Goal: Browse casually

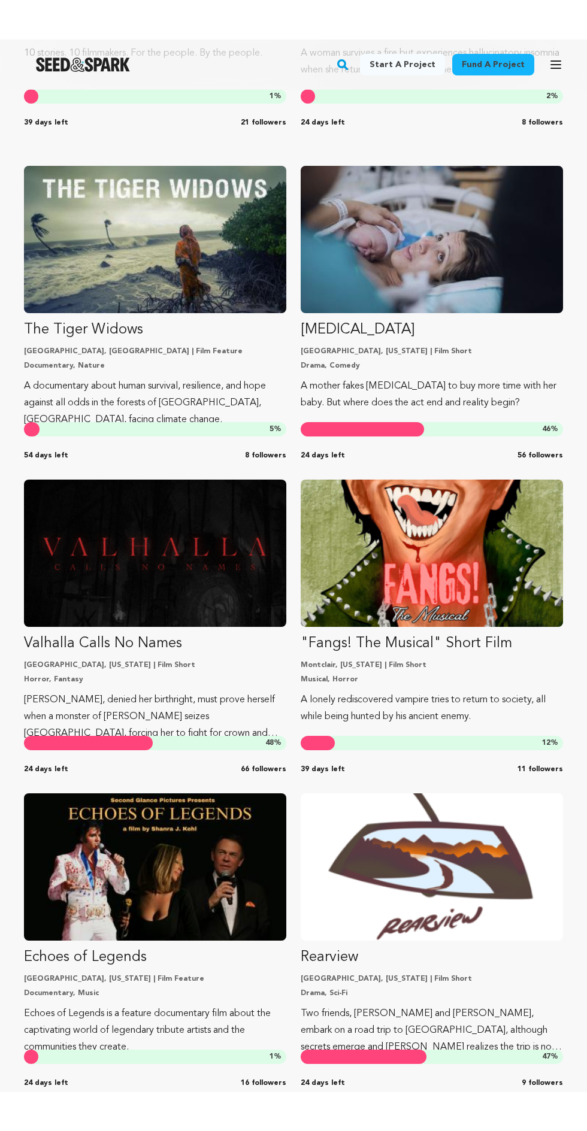
scroll to position [3943, 0]
